Goal: Check status: Check status

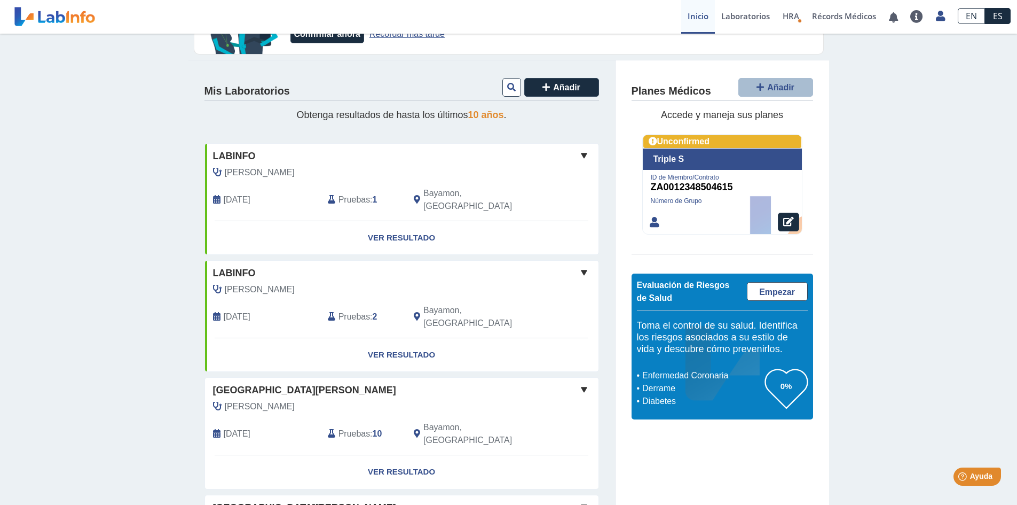
scroll to position [107, 0]
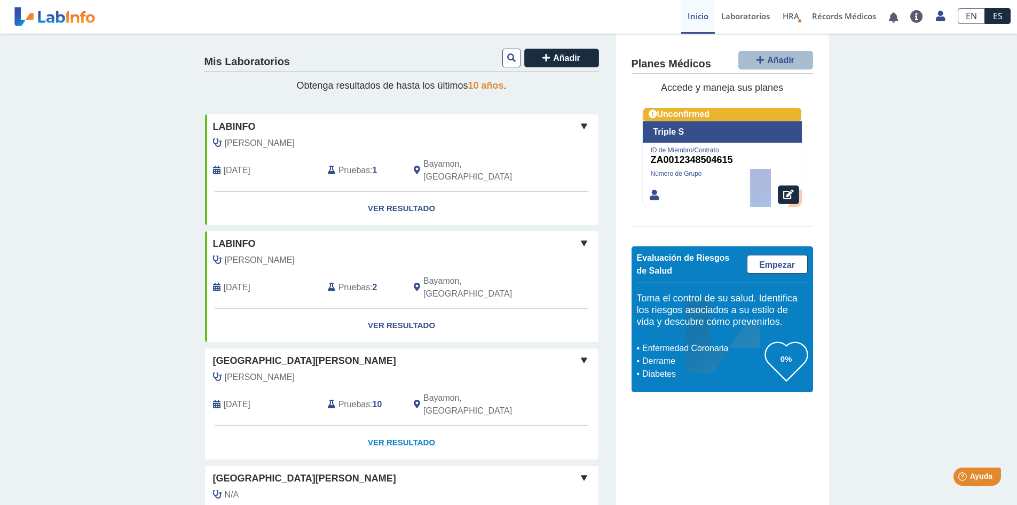
click at [378, 426] on link "Ver Resultado" at bounding box center [402, 443] width 394 height 34
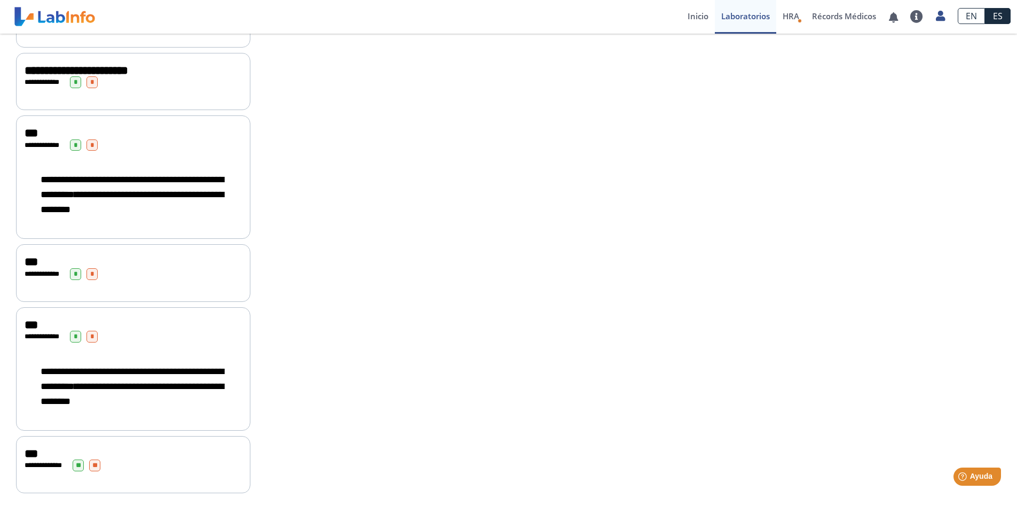
scroll to position [500, 0]
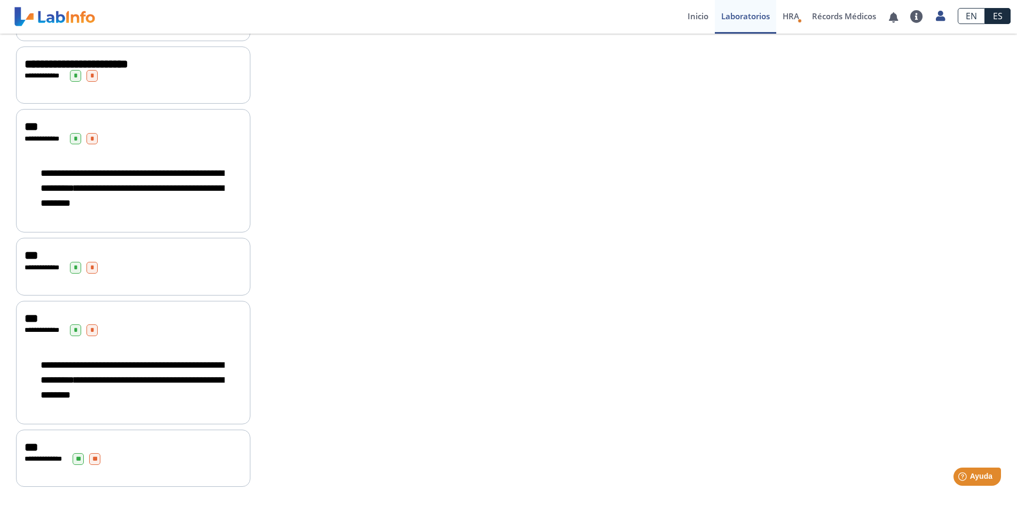
click at [184, 444] on div "***" at bounding box center [133, 447] width 217 height 13
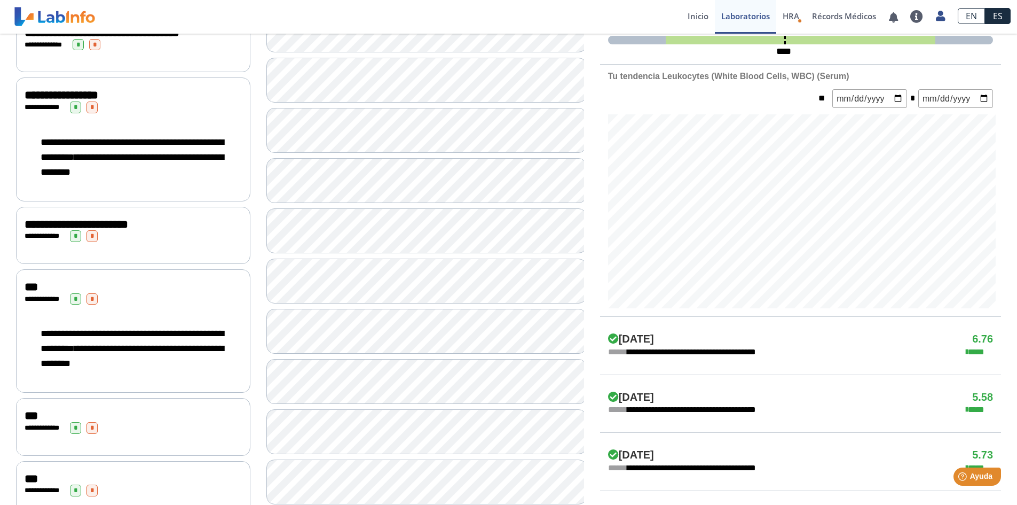
scroll to position [233, 0]
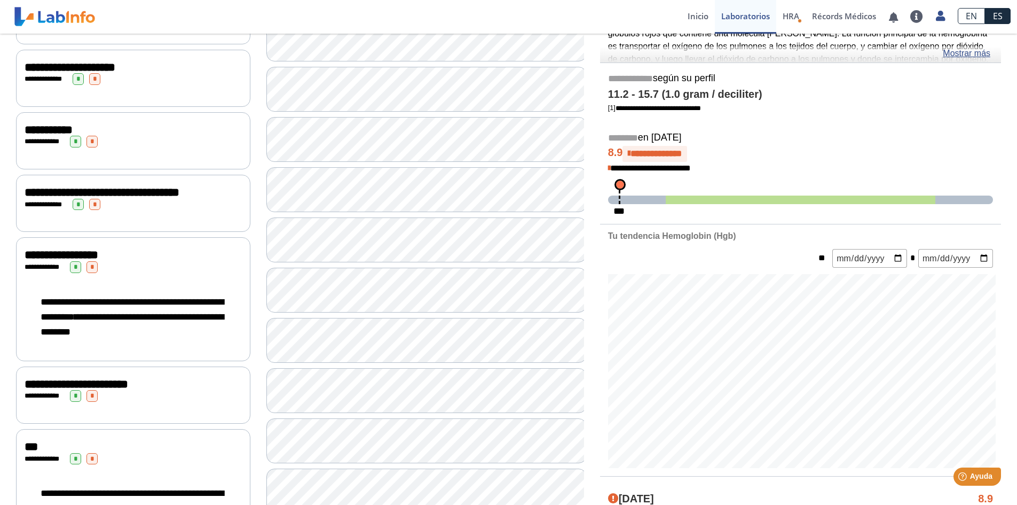
scroll to position [179, 0]
